Goal: Find specific page/section: Find specific page/section

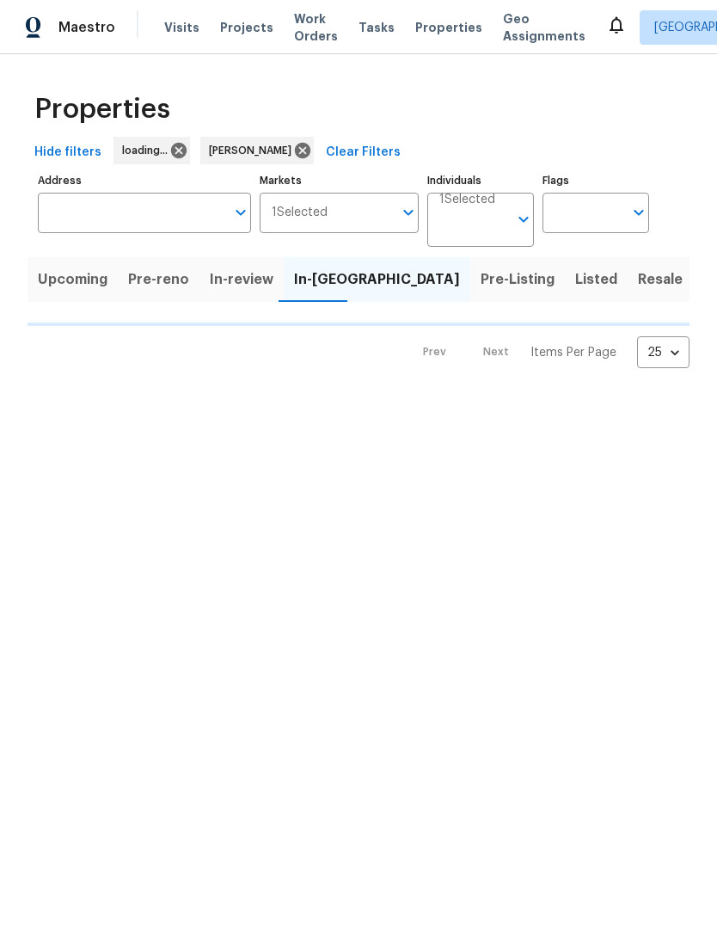
click at [303, 42] on span "Work Orders" at bounding box center [316, 27] width 44 height 34
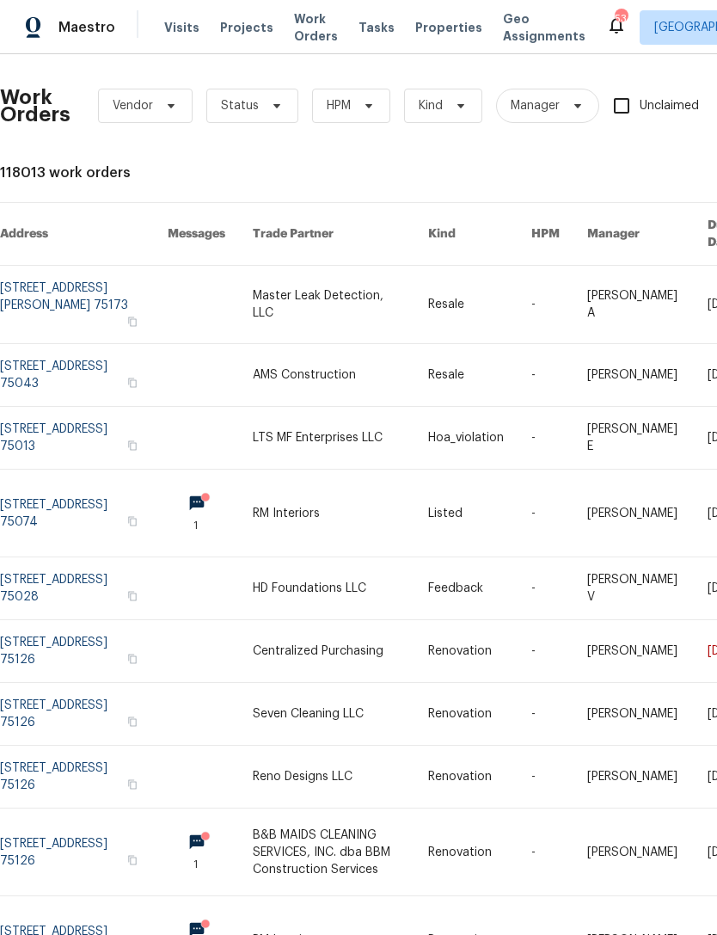
click at [294, 26] on span "Work Orders" at bounding box center [316, 27] width 44 height 34
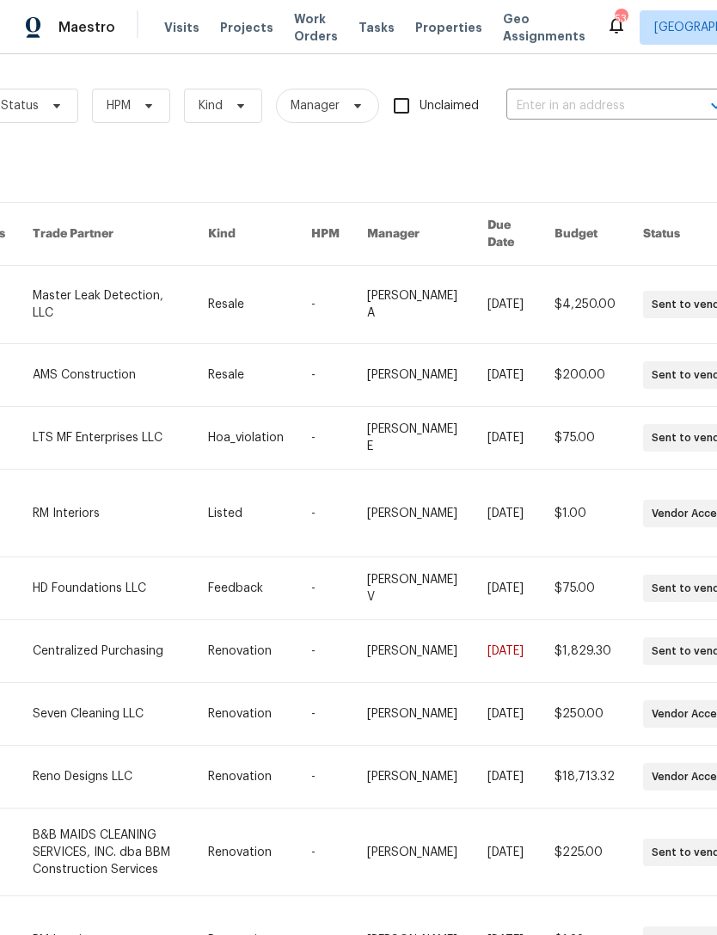
scroll to position [-1, 211]
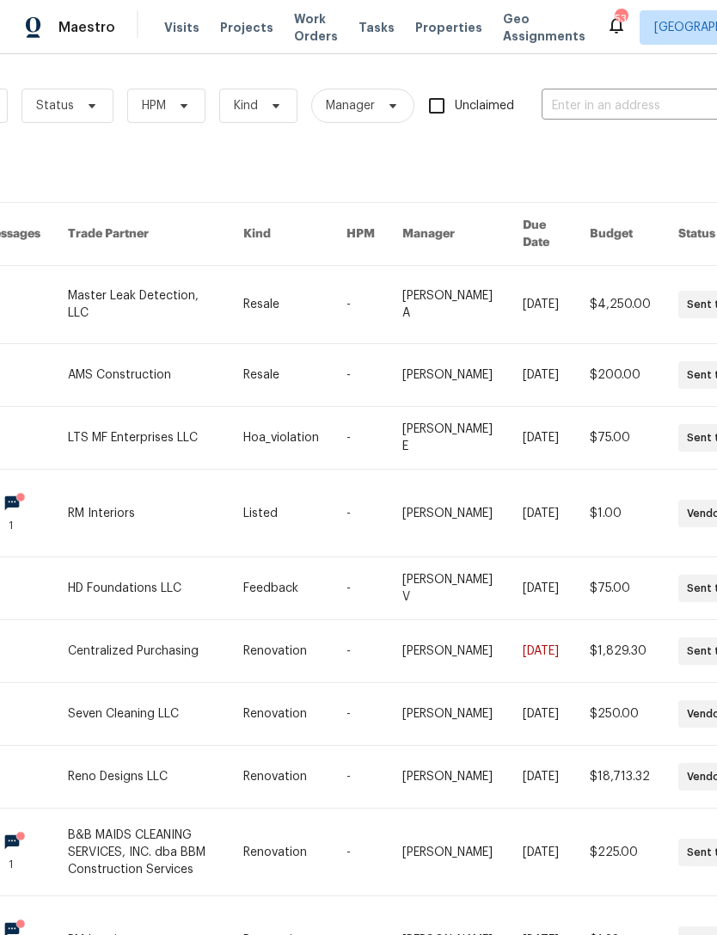
click at [294, 30] on span "Work Orders" at bounding box center [316, 27] width 44 height 34
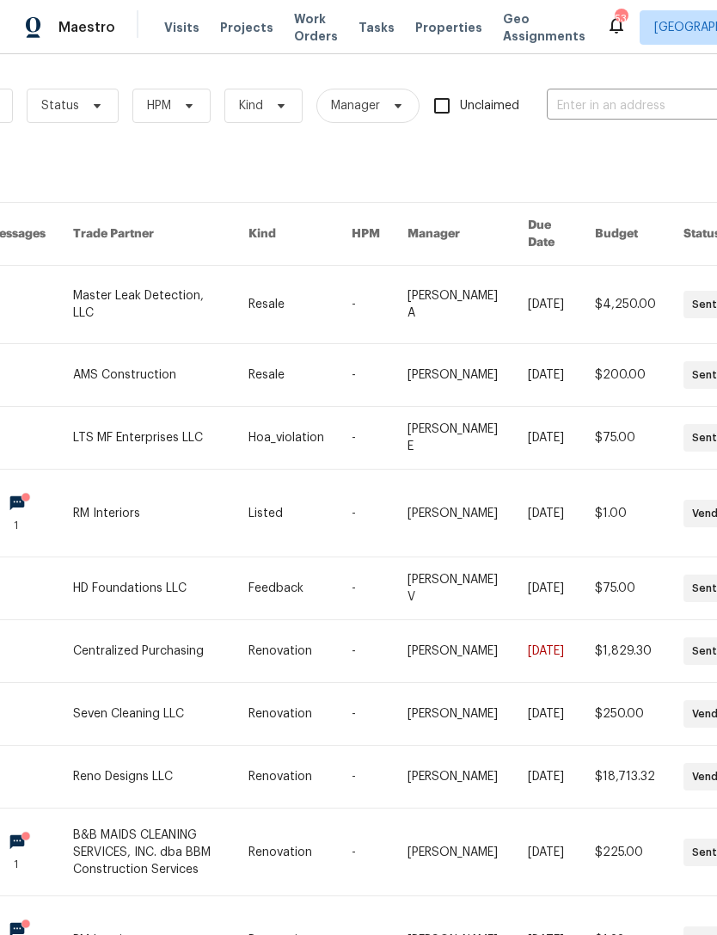
click at [279, 28] on div "Visits Projects Work Orders Tasks Properties Geo Assignments" at bounding box center [385, 27] width 442 height 34
click at [432, 52] on div "Maestro Visits Projects Work Orders Tasks Properties Geo Assignments 53 Dallas …" at bounding box center [358, 27] width 717 height 54
click at [420, 32] on span "Properties" at bounding box center [448, 27] width 67 height 17
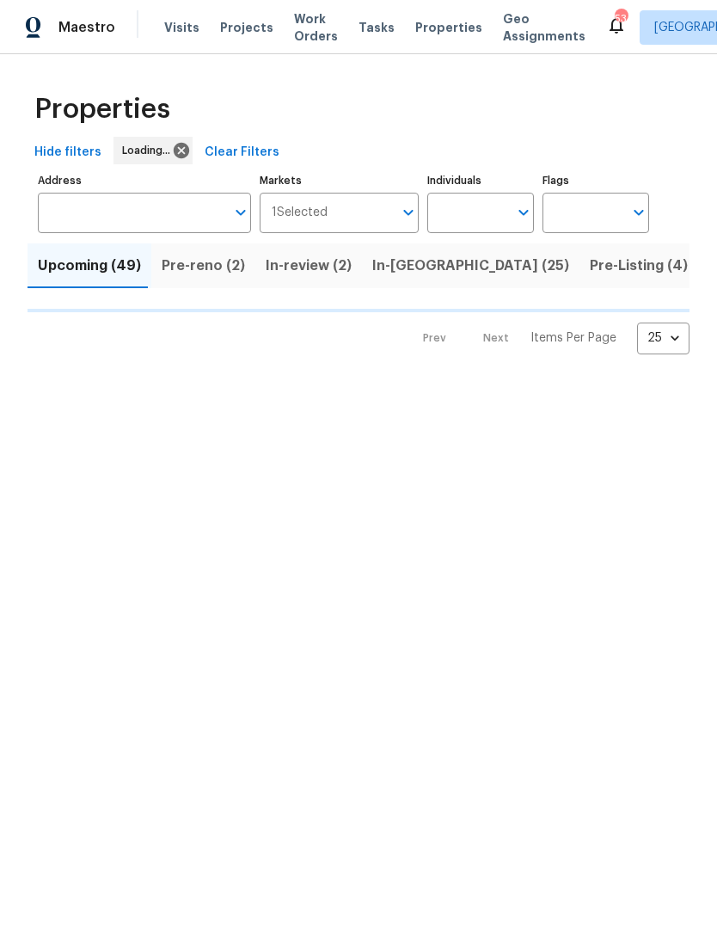
click at [507, 224] on input "Individuals" at bounding box center [467, 213] width 81 height 40
click at [484, 215] on input "Individuals" at bounding box center [467, 213] width 81 height 40
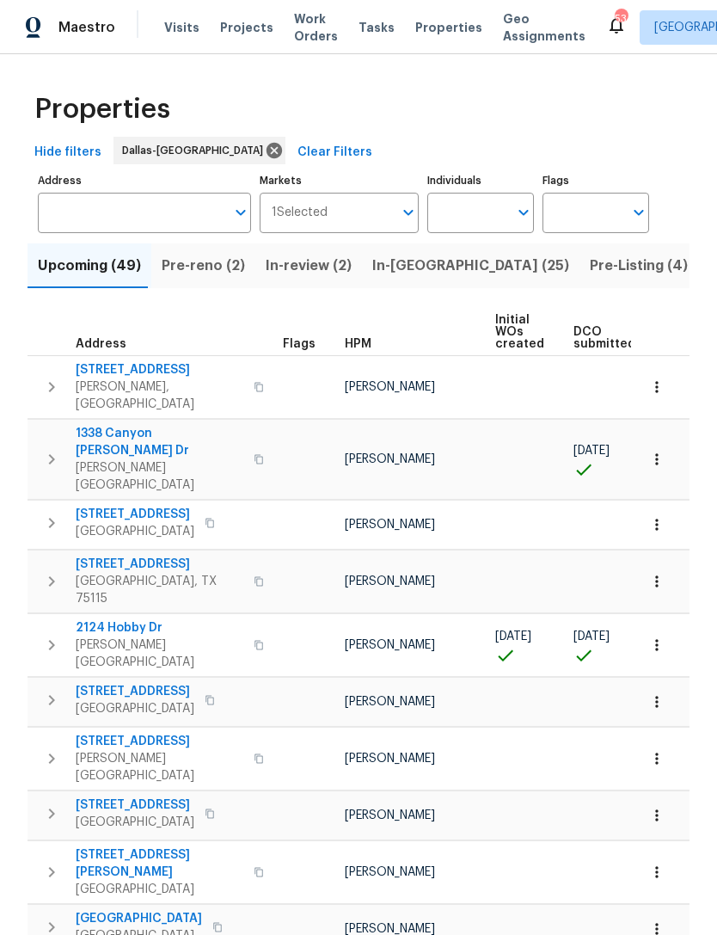
click at [472, 221] on input "Individuals" at bounding box center [467, 213] width 81 height 40
type input "[PERSON_NAME]"
click at [502, 275] on li "[PERSON_NAME]" at bounding box center [480, 267] width 79 height 36
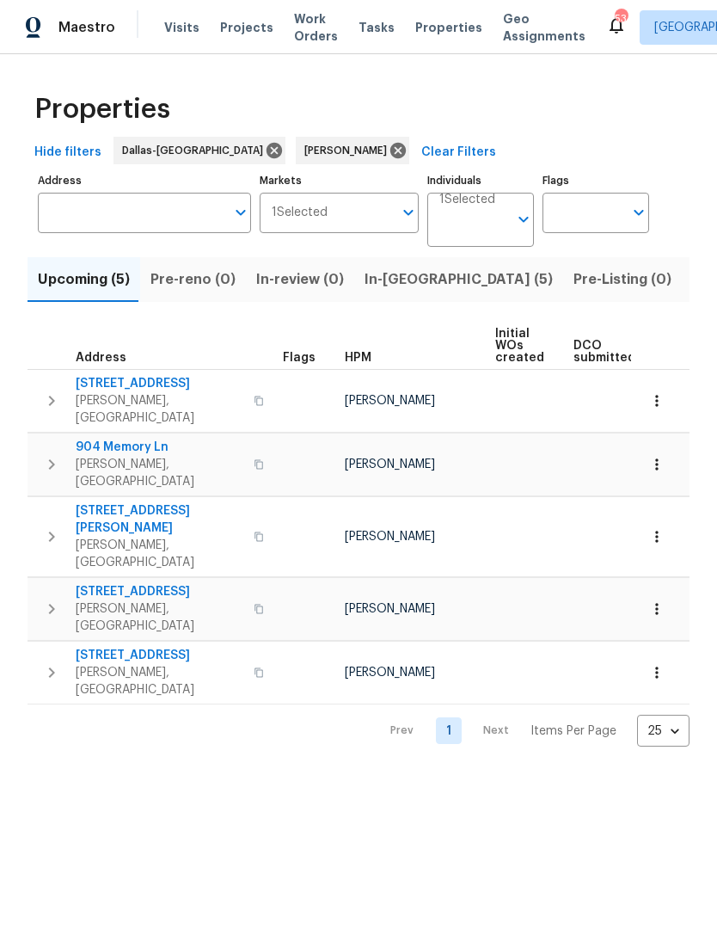
click at [692, 284] on span "Listed (31)" at bounding box center [727, 279] width 71 height 24
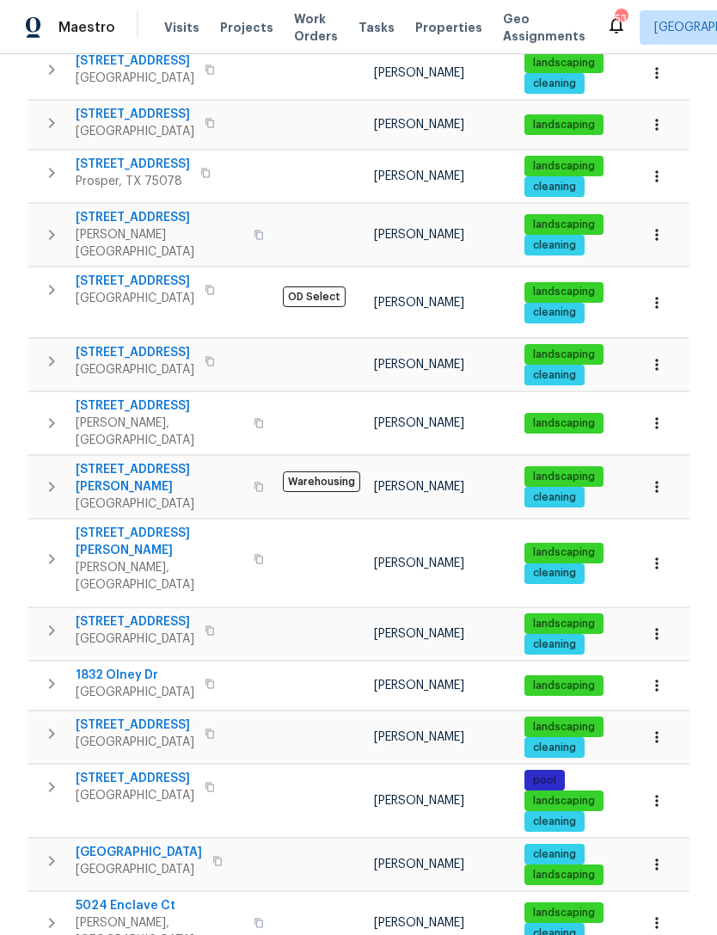
scroll to position [837, 0]
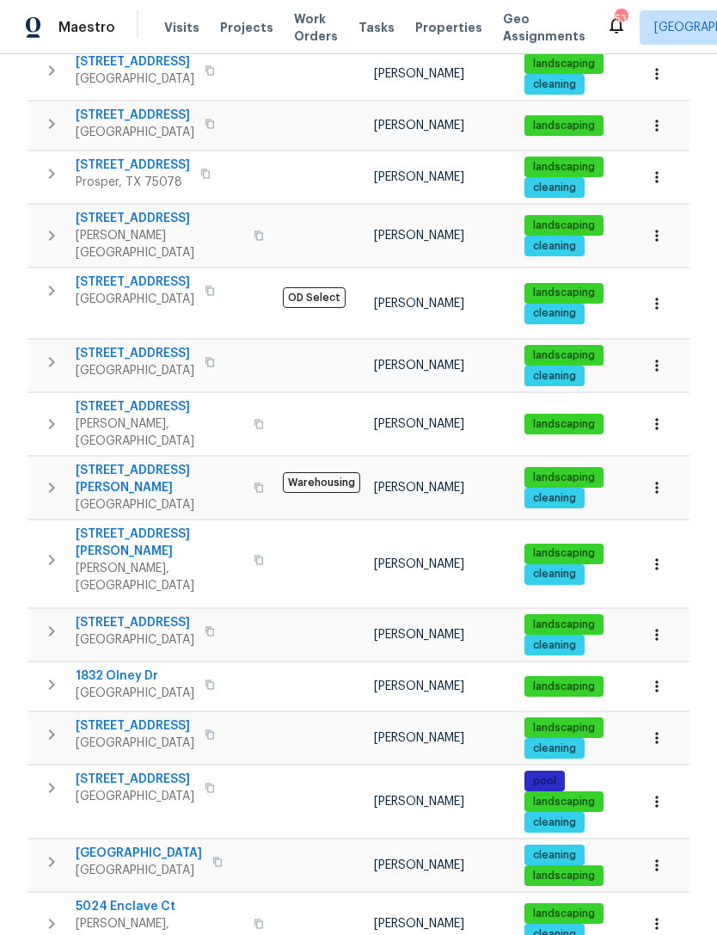
click at [140, 844] on span "[GEOGRAPHIC_DATA]" at bounding box center [139, 852] width 126 height 17
